Goal: Information Seeking & Learning: Check status

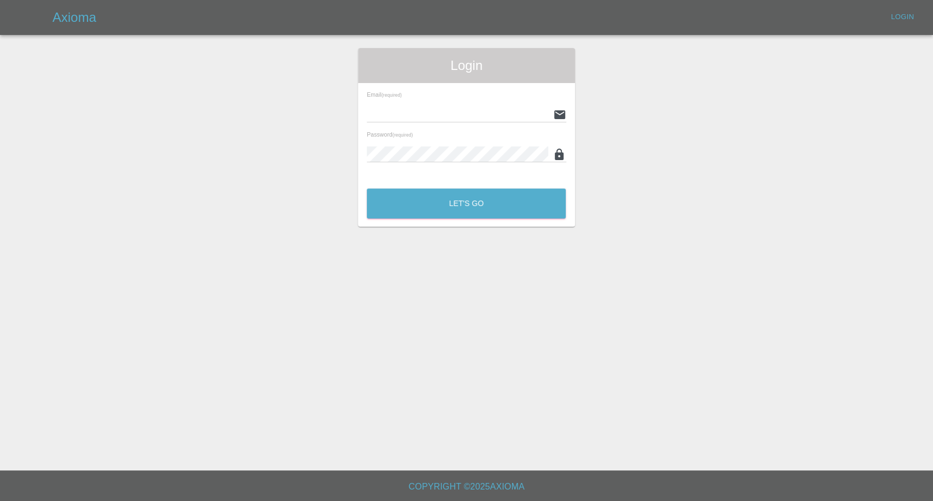
type input "[EMAIL_ADDRESS][DOMAIN_NAME]"
drag, startPoint x: 459, startPoint y: 230, endPoint x: 452, endPoint y: 197, distance: 33.0
click at [459, 229] on main "Login Email (required) [EMAIL_ADDRESS][DOMAIN_NAME] Password (required) Let's Go" at bounding box center [466, 235] width 933 height 471
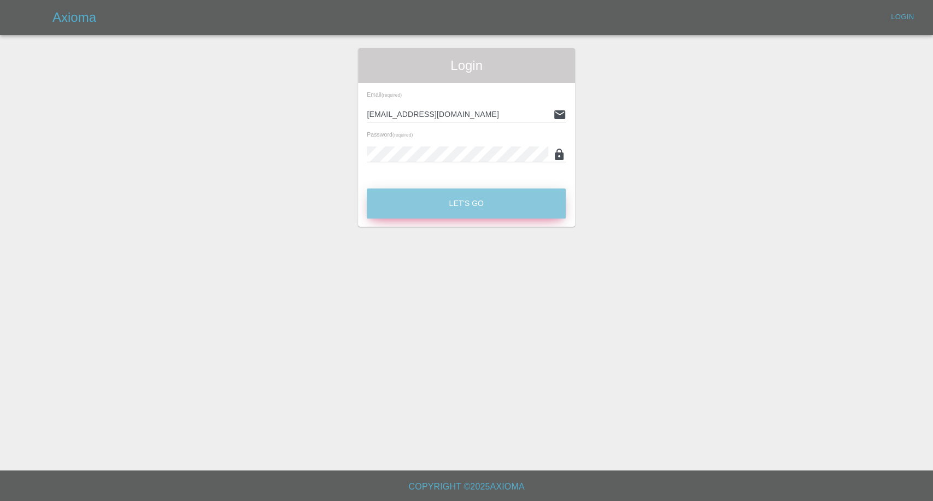
click at [452, 197] on button "Let's Go" at bounding box center [466, 204] width 199 height 30
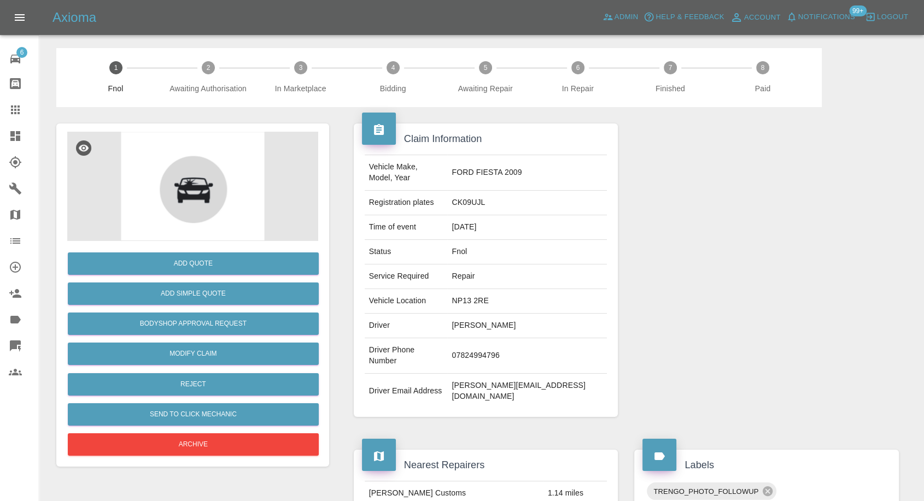
drag, startPoint x: 9, startPoint y: 118, endPoint x: 17, endPoint y: 121, distance: 8.8
click at [9, 117] on link "Claims" at bounding box center [19, 110] width 39 height 26
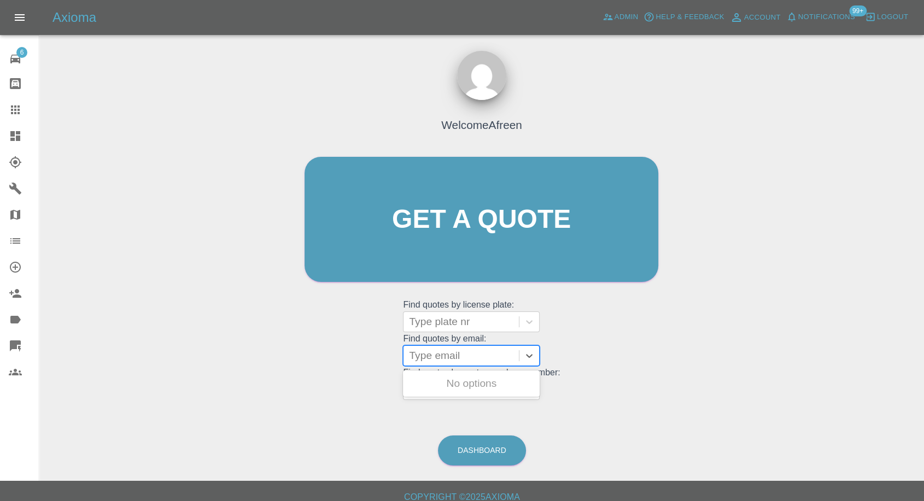
click at [472, 361] on div at bounding box center [461, 355] width 104 height 15
paste input "[EMAIL_ADDRESS][DOMAIN_NAME]"
type input "[EMAIL_ADDRESS][DOMAIN_NAME]"
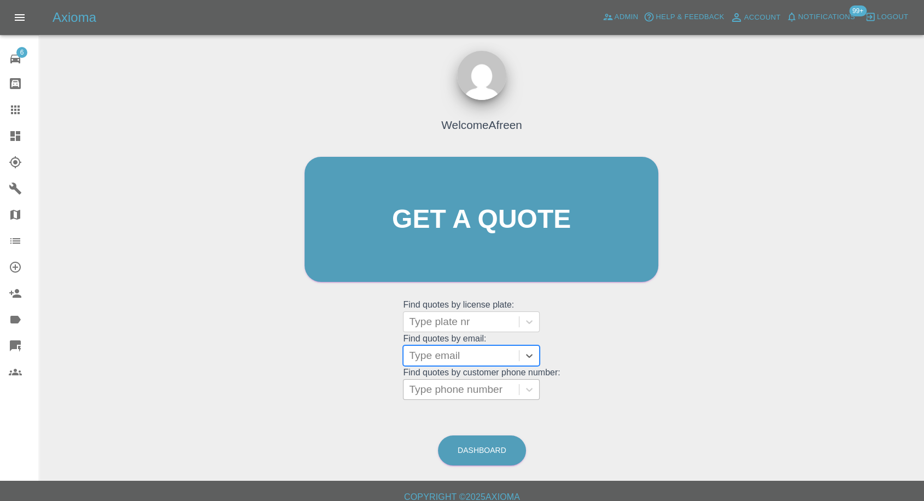
click at [446, 390] on div at bounding box center [461, 389] width 104 height 15
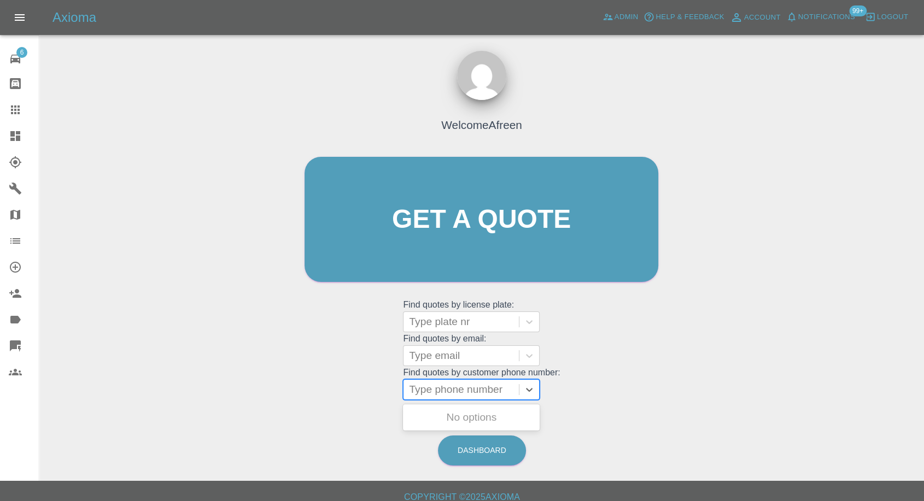
paste input "07776962645"
type input "07776962645"
click at [453, 414] on div "DE, Fnol" at bounding box center [471, 418] width 137 height 22
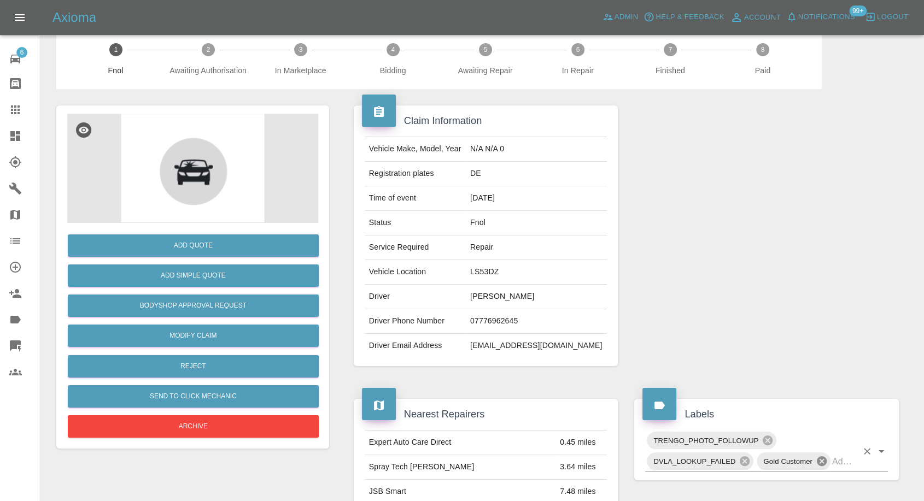
scroll to position [121, 0]
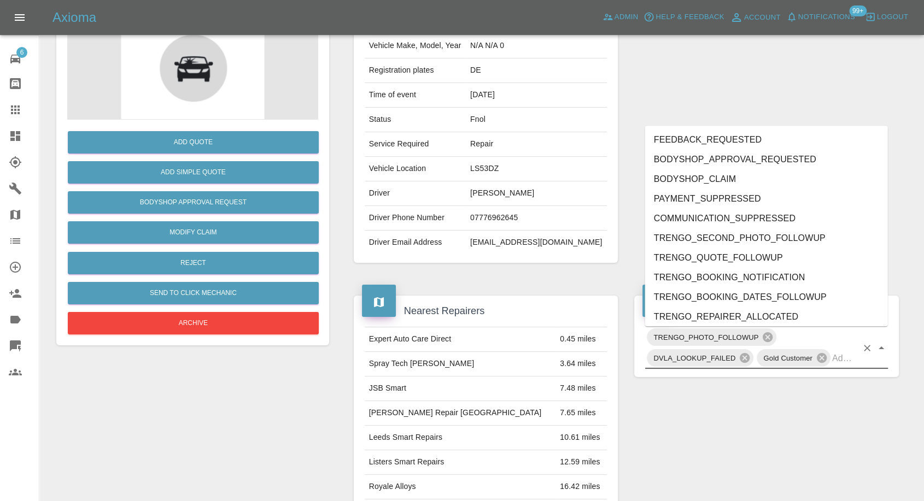
click at [842, 360] on input "text" at bounding box center [844, 358] width 25 height 17
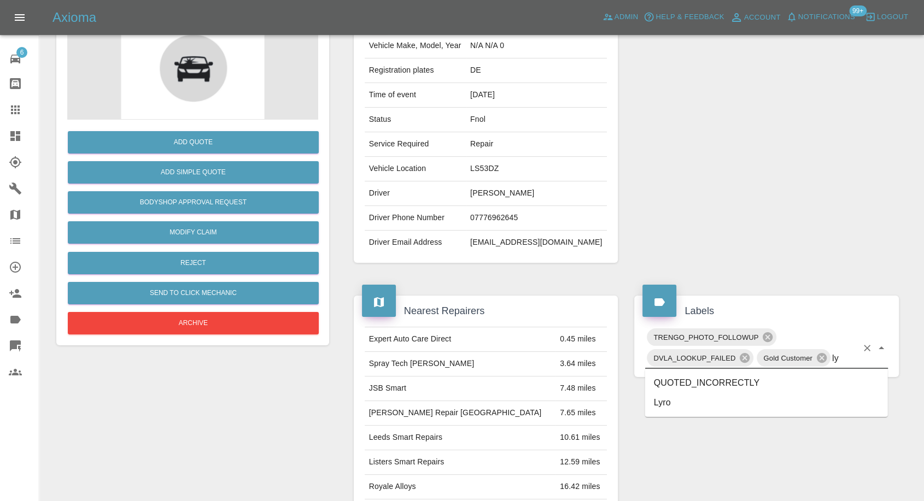
type input "lyr"
click at [673, 386] on li "Lyro" at bounding box center [766, 383] width 243 height 20
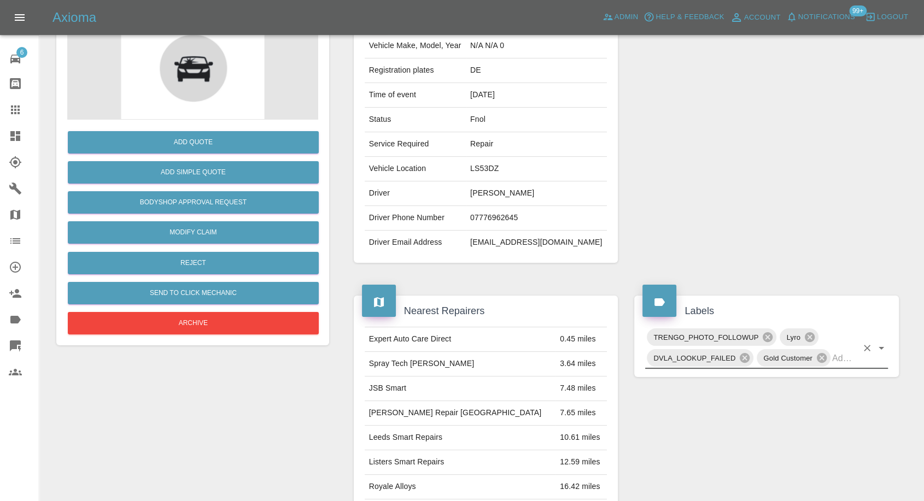
drag, startPoint x: 5, startPoint y: 110, endPoint x: 47, endPoint y: 129, distance: 45.3
click at [5, 110] on link "Claims" at bounding box center [19, 110] width 39 height 26
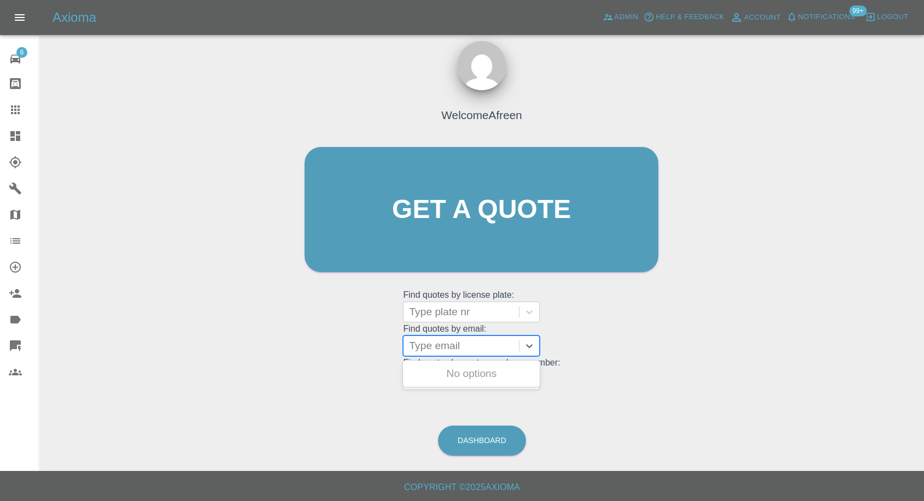
click at [448, 346] on div at bounding box center [461, 345] width 104 height 15
paste input "[EMAIL_ADDRESS][DOMAIN_NAME]"
type input "[EMAIL_ADDRESS][DOMAIN_NAME]"
click at [467, 373] on div "LP68CHX, Paid" at bounding box center [471, 374] width 137 height 22
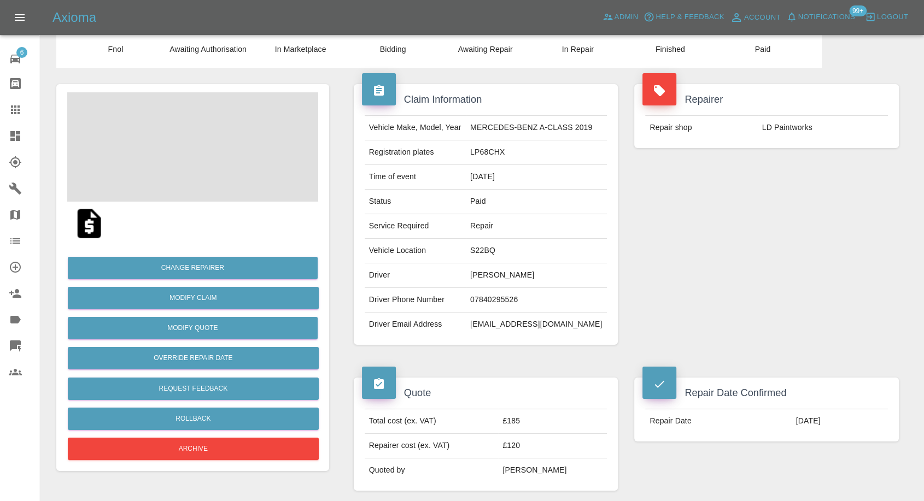
scroll to position [61, 0]
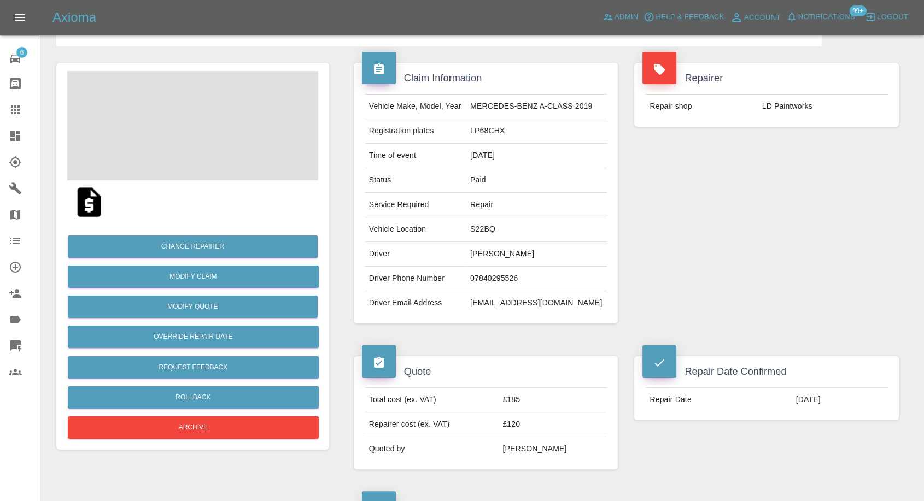
click at [498, 277] on td "07840295526" at bounding box center [536, 279] width 141 height 25
copy td "07840295526"
click at [488, 306] on td "[EMAIL_ADDRESS][DOMAIN_NAME]" at bounding box center [536, 303] width 141 height 24
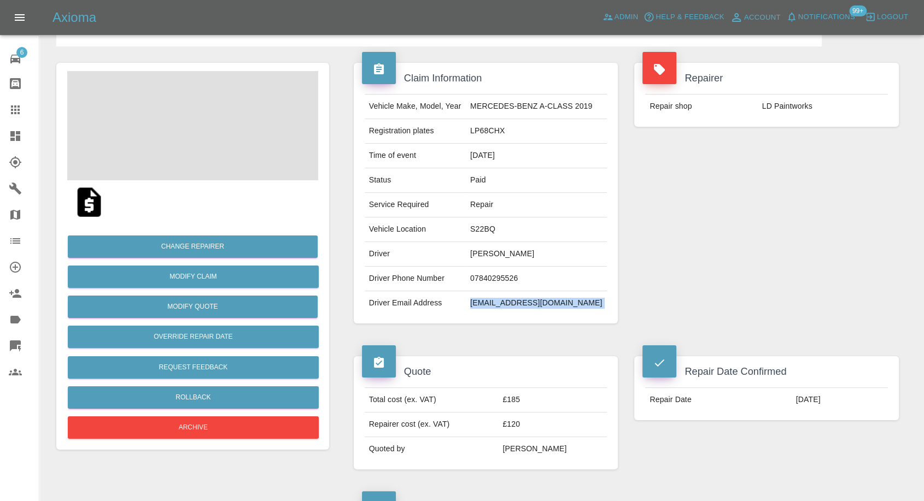
click at [488, 306] on td "[EMAIL_ADDRESS][DOMAIN_NAME]" at bounding box center [536, 303] width 141 height 24
copy div "[EMAIL_ADDRESS][DOMAIN_NAME]"
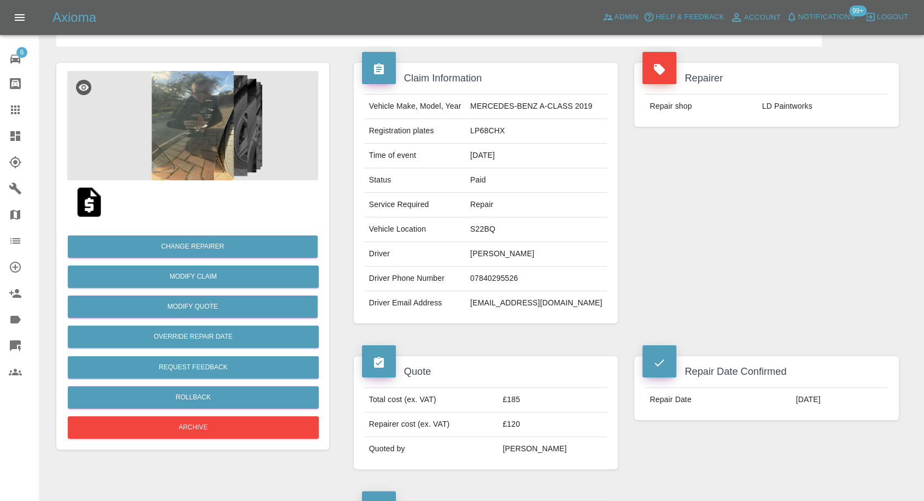
click at [489, 128] on td "LP68CHX" at bounding box center [536, 131] width 141 height 25
copy td "LP68CHX"
drag, startPoint x: 13, startPoint y: 108, endPoint x: 61, endPoint y: 125, distance: 51.4
click at [13, 108] on icon at bounding box center [15, 109] width 13 height 13
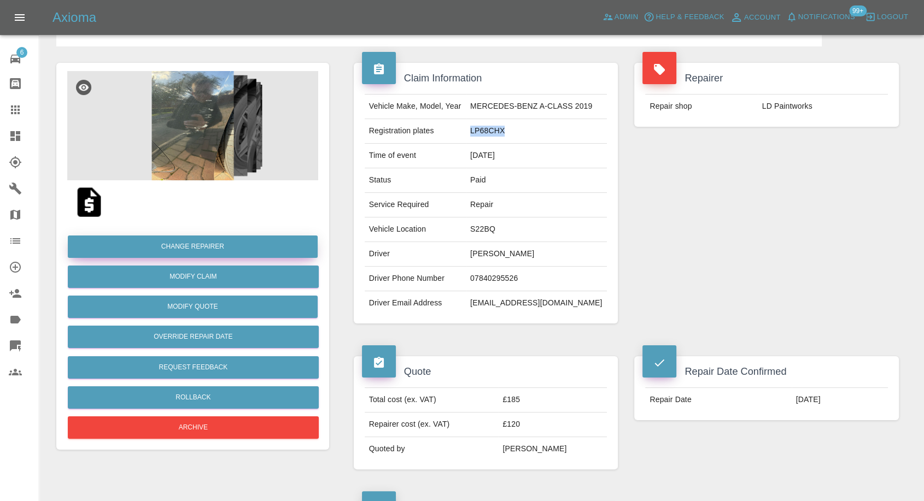
scroll to position [10, 0]
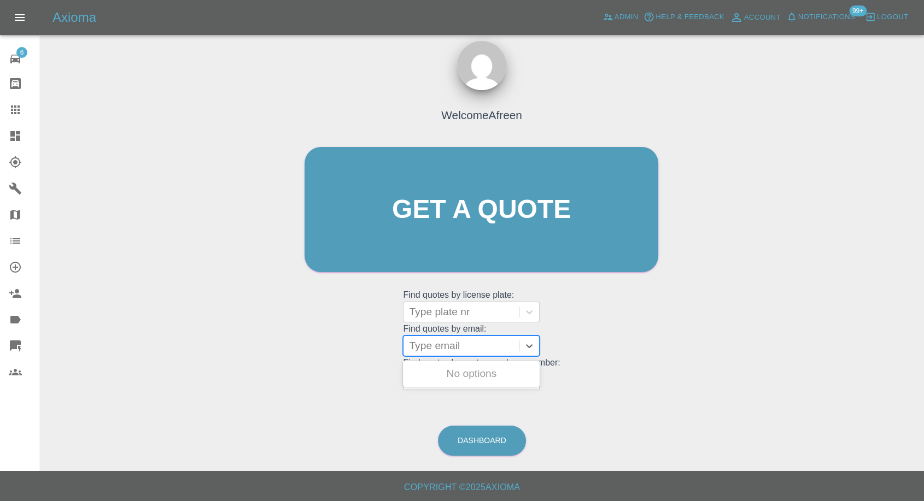
click at [432, 346] on div at bounding box center [461, 345] width 104 height 15
paste input "[EMAIL_ADDRESS][DOMAIN_NAME]"
type input "[EMAIL_ADDRESS][DOMAIN_NAME]"
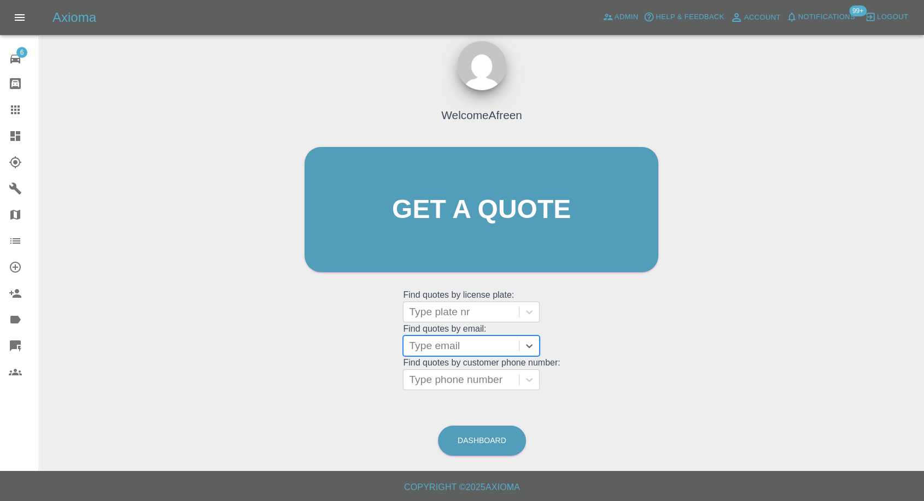
paste input "[EMAIL_ADDRESS][DOMAIN_NAME]"
type input "[EMAIL_ADDRESS][DOMAIN_NAME]"
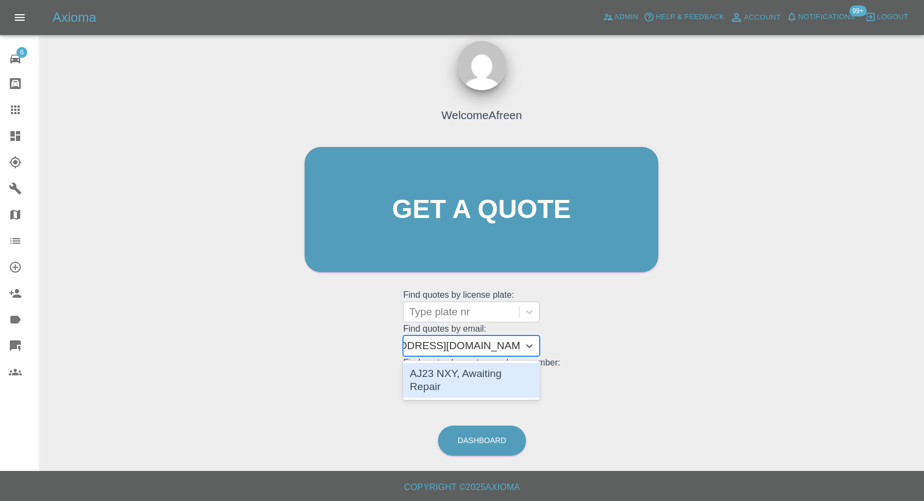
click at [457, 373] on div "AJ23 NXY, Awaiting Repair" at bounding box center [471, 380] width 137 height 35
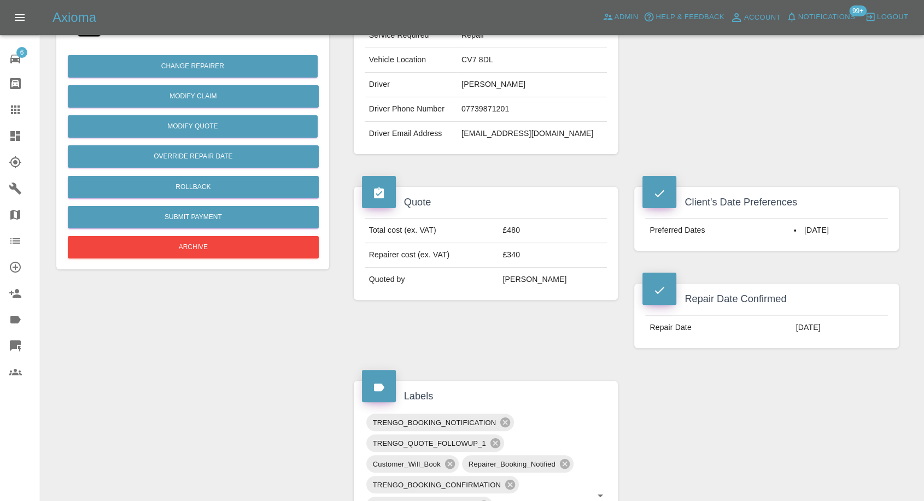
scroll to position [243, 0]
